Goal: Task Accomplishment & Management: Complete application form

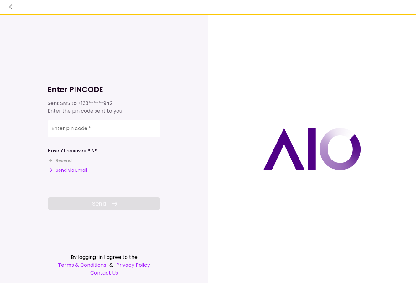
click at [96, 128] on input "Enter pin code   *" at bounding box center [104, 129] width 113 height 18
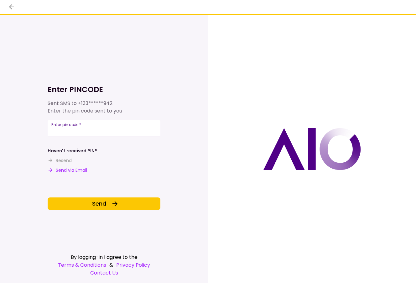
type input "******"
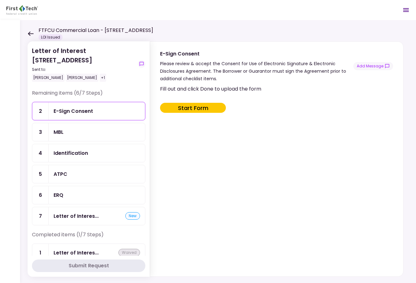
click at [182, 107] on button "Start Form" at bounding box center [193, 108] width 66 height 10
type input "***"
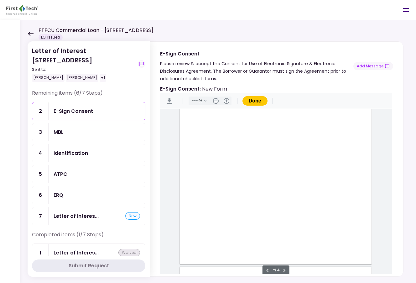
scroll to position [831, 0]
type input "*"
click at [193, 161] on div "Document Content" at bounding box center [193, 161] width 5 height 5
click at [220, 185] on div "Sign here" at bounding box center [214, 184] width 16 height 7
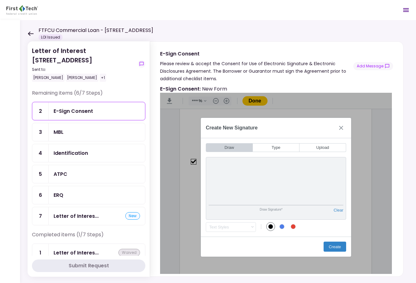
click at [337, 246] on button "Create" at bounding box center [335, 247] width 23 height 10
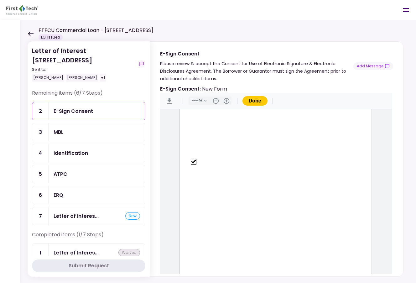
click at [261, 101] on button "Done" at bounding box center [255, 100] width 25 height 9
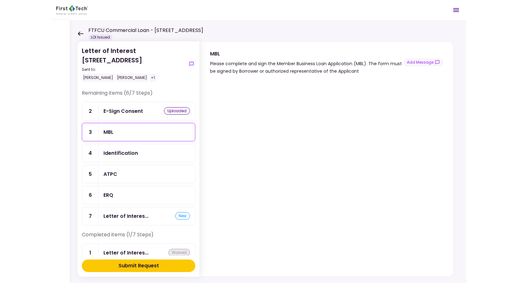
scroll to position [8, 0]
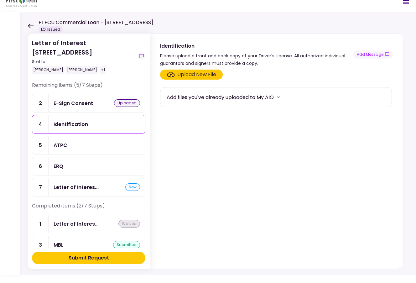
click at [100, 142] on div "ATPC" at bounding box center [97, 145] width 87 height 8
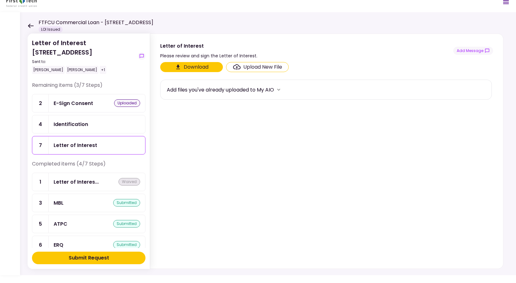
click at [247, 68] on div "Upload New File" at bounding box center [262, 67] width 39 height 8
click at [0, 0] on input "Upload New File" at bounding box center [0, 0] width 0 height 0
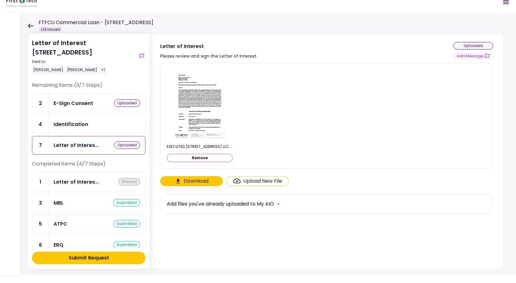
click at [116, 261] on button "Submit Request" at bounding box center [89, 258] width 114 height 13
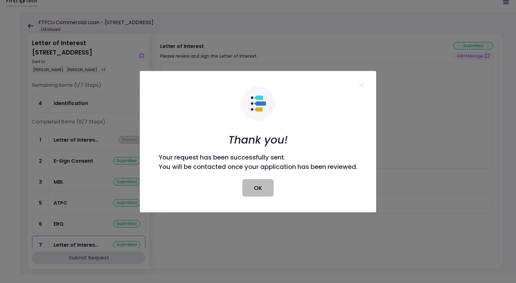
click at [256, 187] on button "OK" at bounding box center [257, 188] width 31 height 18
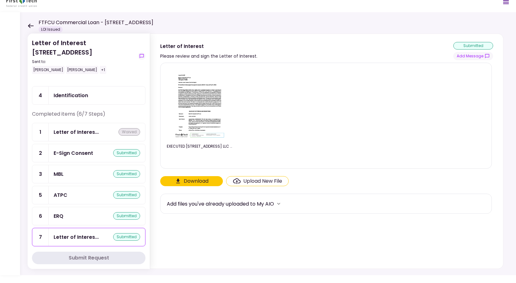
scroll to position [12, 0]
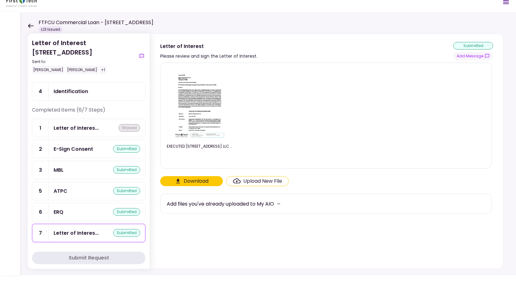
click at [73, 93] on div "Identification" at bounding box center [71, 91] width 34 height 8
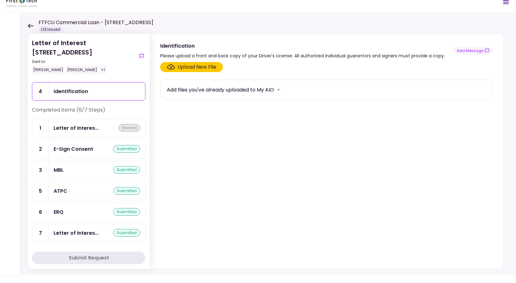
click at [183, 65] on div "Upload New File" at bounding box center [196, 67] width 39 height 8
click at [0, 0] on input "Upload New File" at bounding box center [0, 0] width 0 height 0
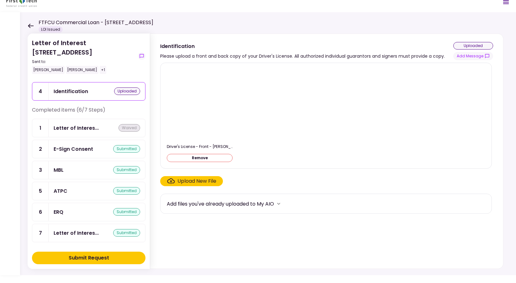
click at [197, 178] on div "Upload New File" at bounding box center [196, 181] width 39 height 8
click at [0, 0] on input "Upload New File" at bounding box center [0, 0] width 0 height 0
click at [102, 258] on div "Submit Request" at bounding box center [89, 258] width 40 height 8
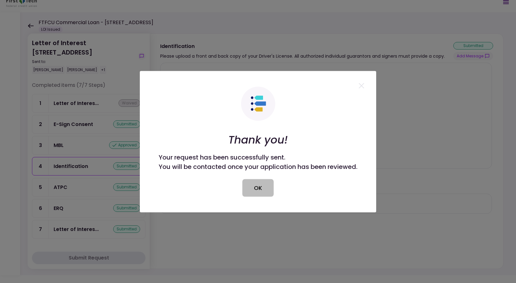
click at [258, 188] on button "OK" at bounding box center [257, 188] width 31 height 18
